Goal: Navigation & Orientation: Find specific page/section

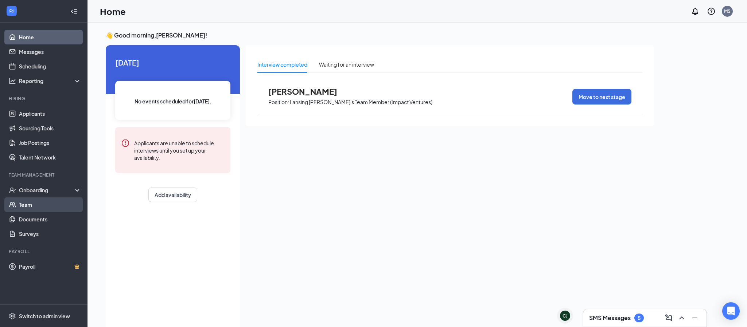
click at [19, 206] on link "Team" at bounding box center [50, 205] width 62 height 15
click at [281, 194] on div "Interview completed Waiting for an interview [PERSON_NAME] Position: Lansing [P…" at bounding box center [450, 185] width 408 height 281
click at [46, 202] on link "Team" at bounding box center [50, 205] width 62 height 15
